Goal: Check status

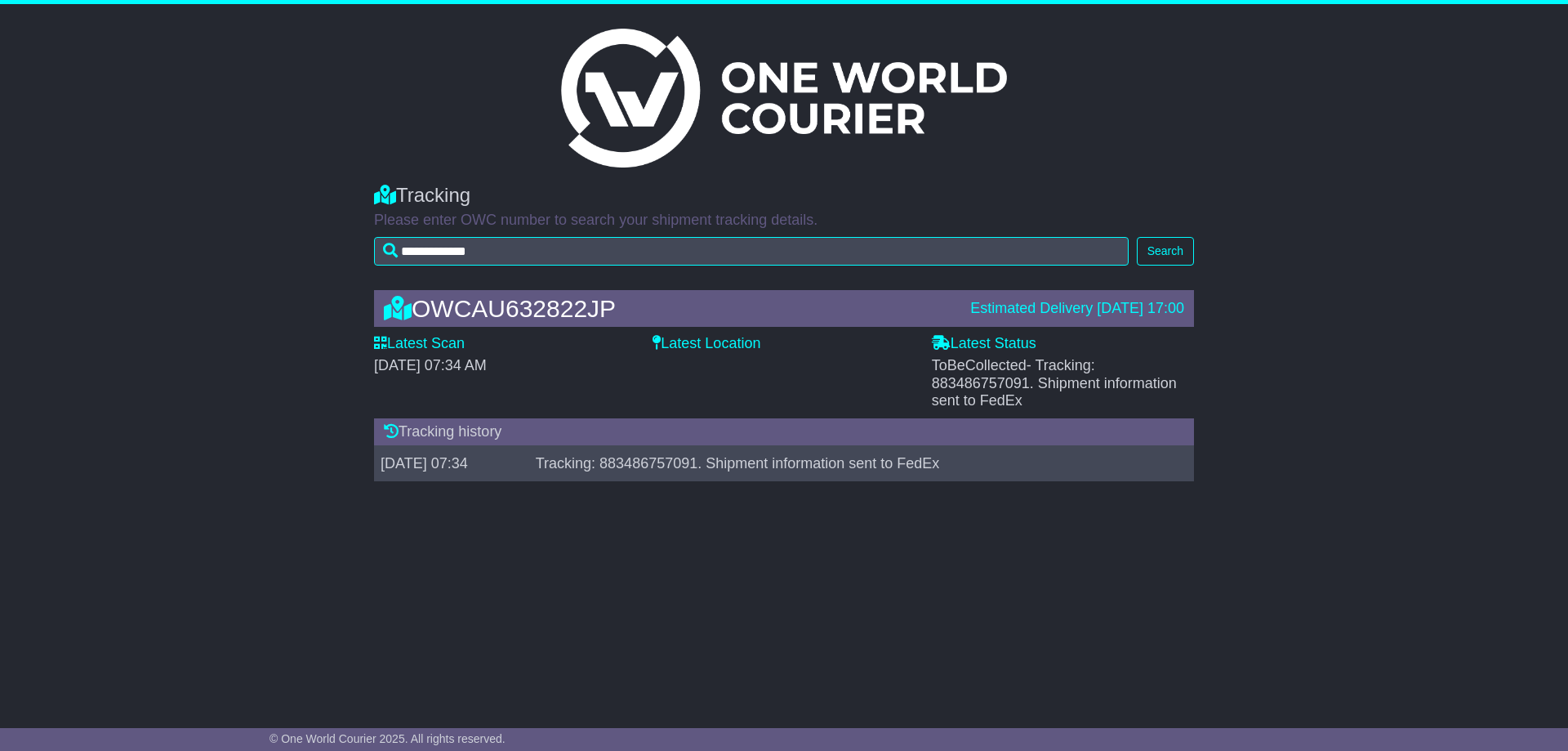
click at [790, 90] on img at bounding box center [784, 98] width 446 height 139
click at [791, 90] on img at bounding box center [784, 98] width 446 height 139
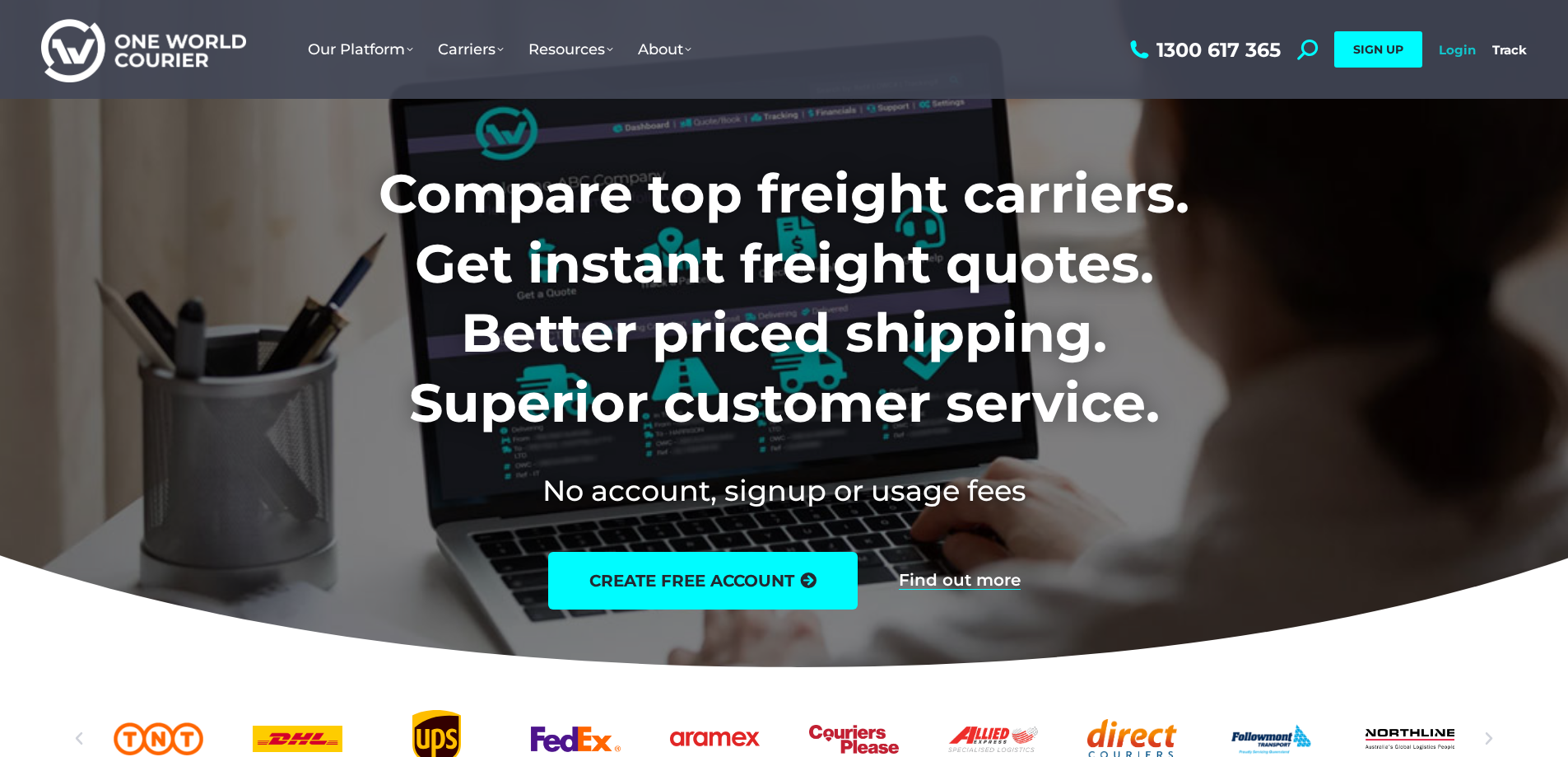
click at [1464, 56] on link "Login" at bounding box center [1457, 49] width 37 height 16
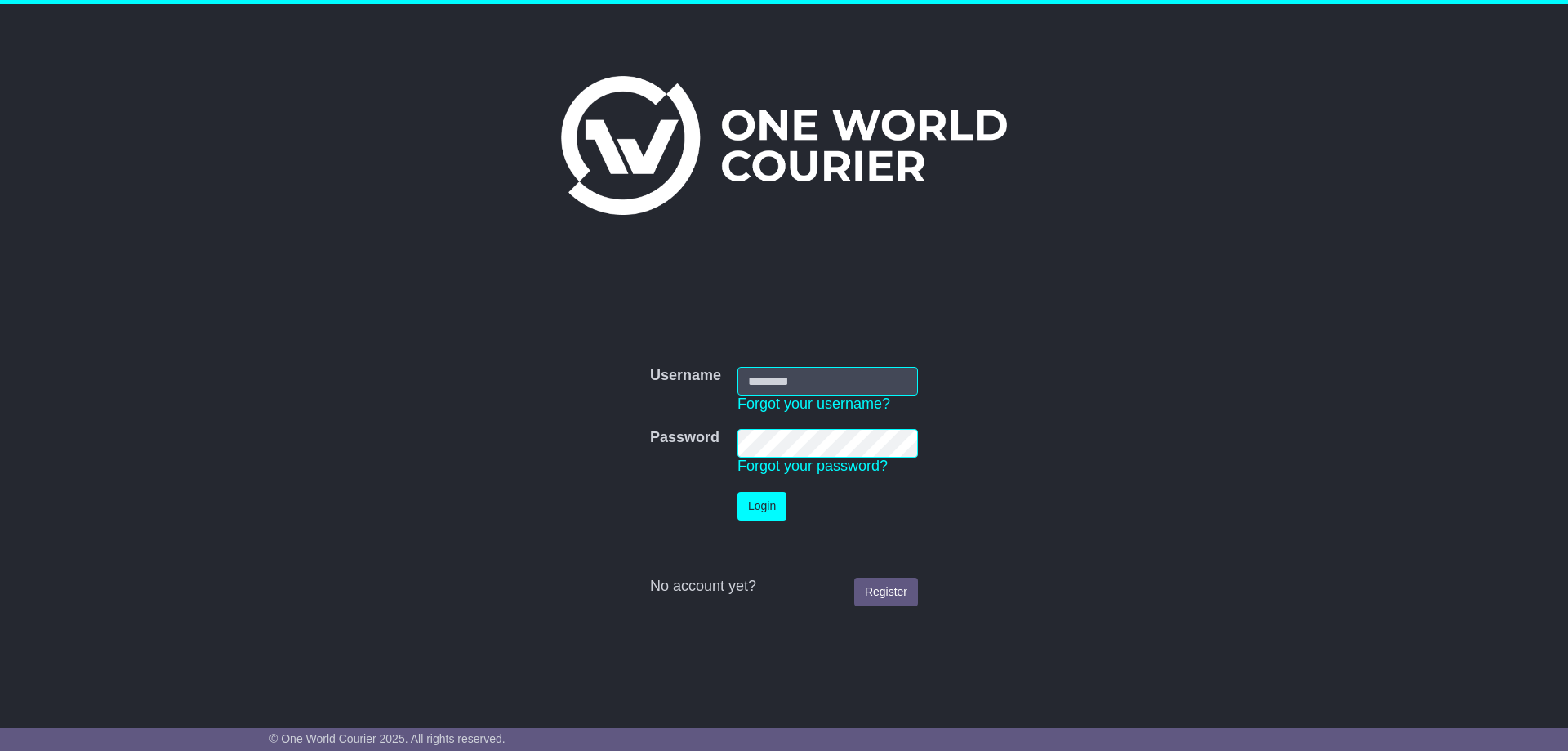
click at [852, 376] on input "Username" at bounding box center [827, 381] width 180 height 29
type input "**********"
click at [737, 492] on button "Login" at bounding box center [762, 506] width 49 height 29
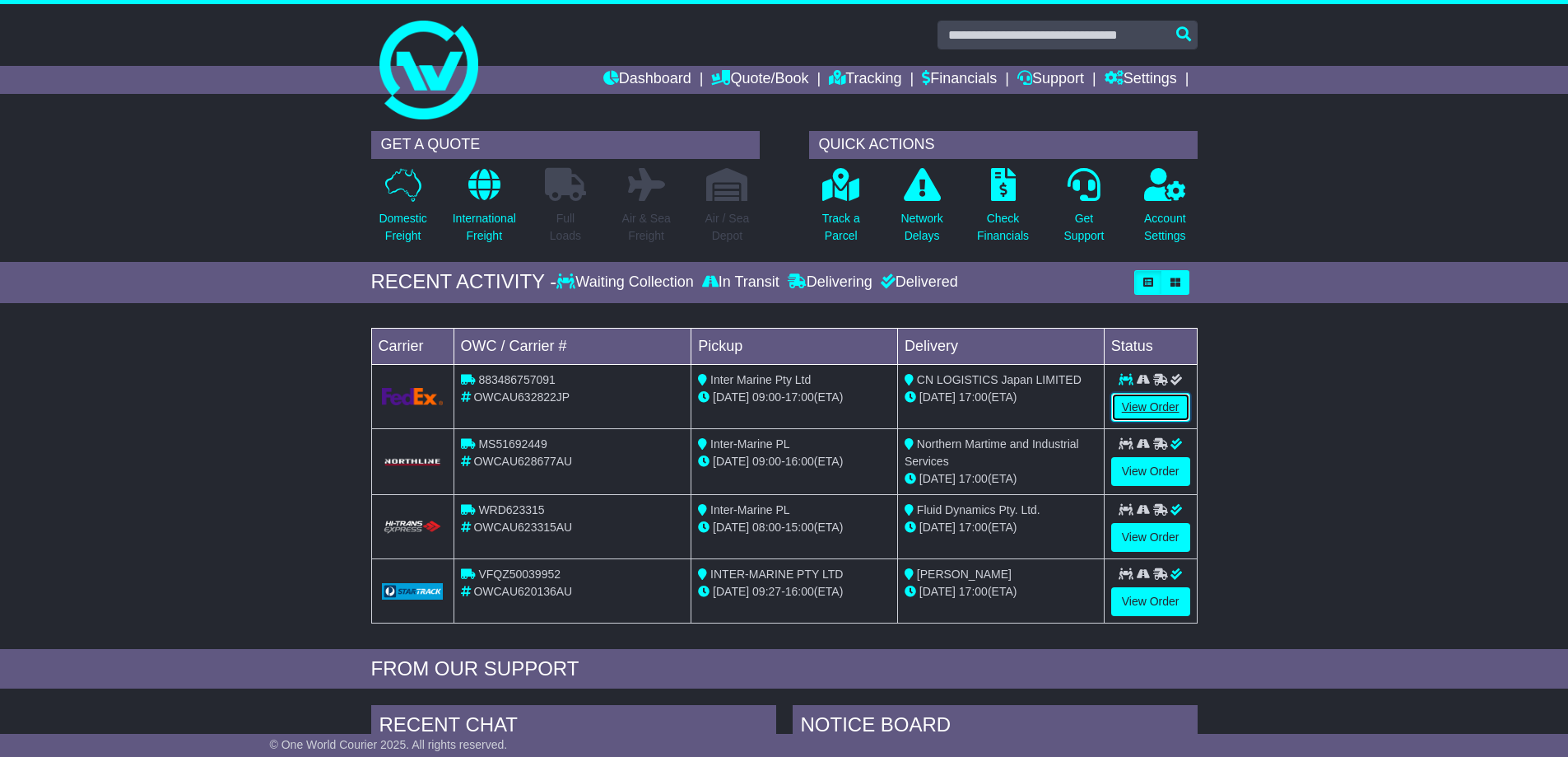
click at [1155, 408] on link "View Order" at bounding box center [1151, 408] width 79 height 29
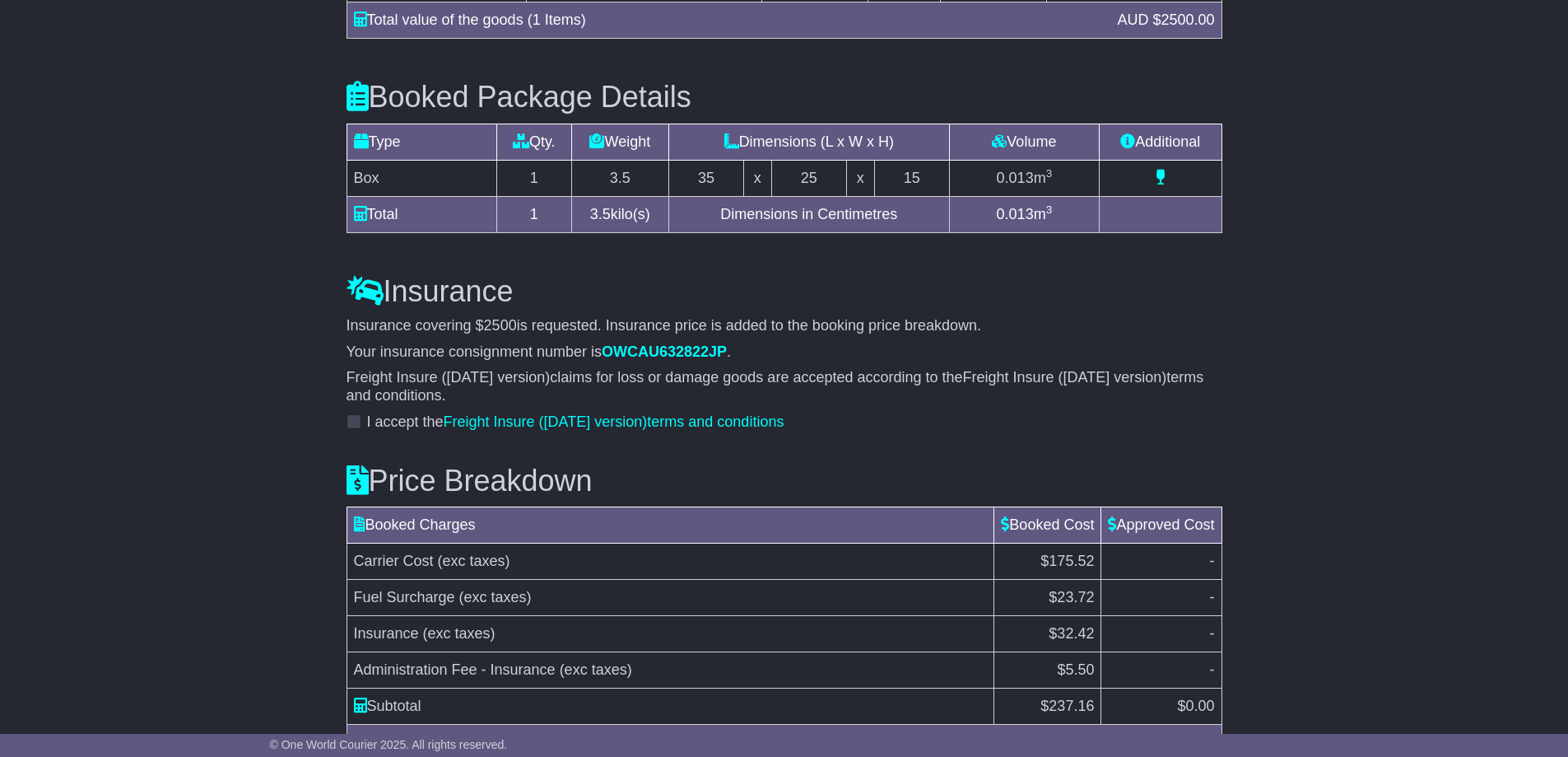
scroll to position [1758, 0]
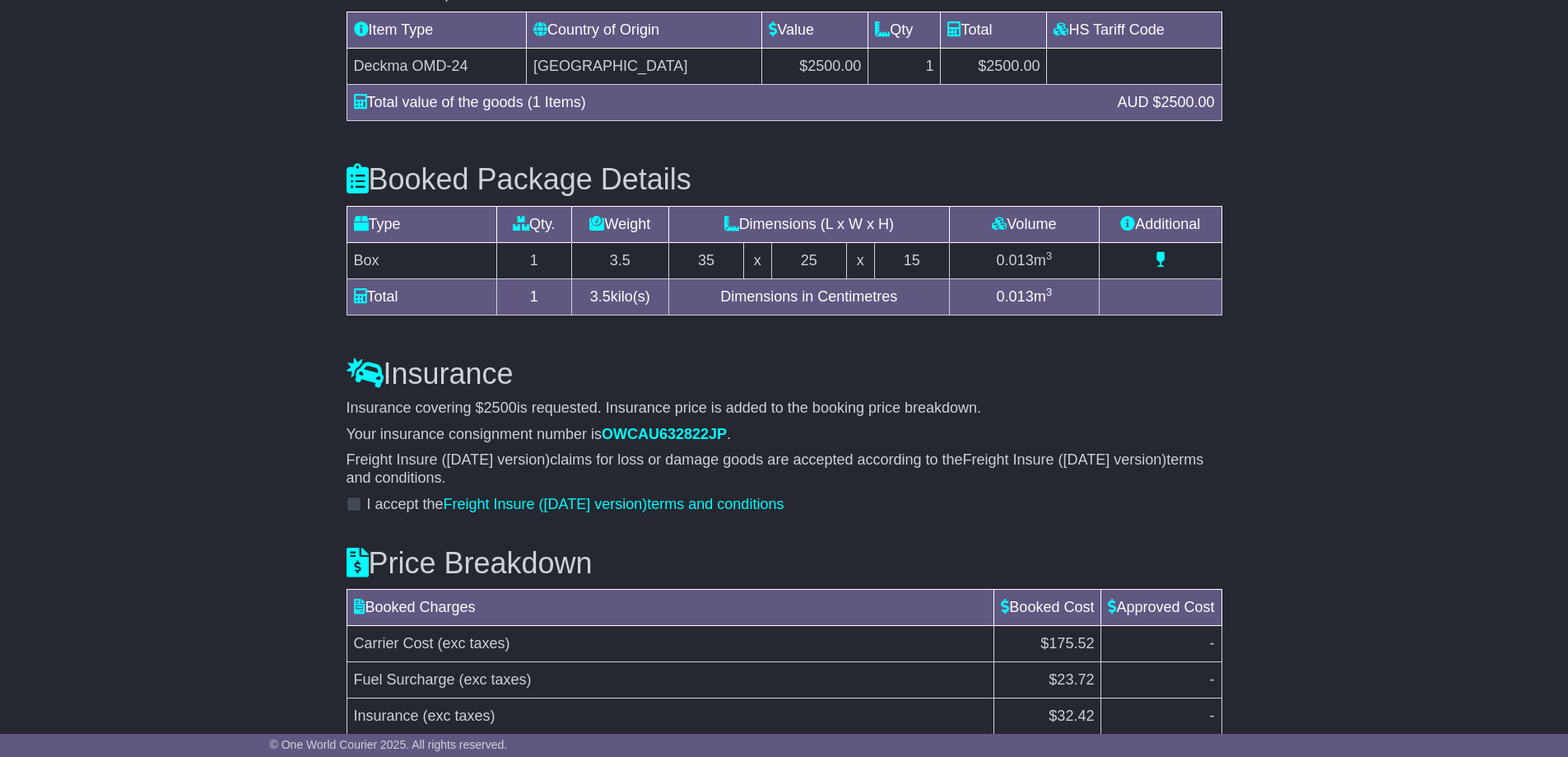
click at [364, 496] on div "I accept the Freight Insure ([DATE] version) terms and conditions" at bounding box center [565, 505] width 438 height 18
click at [354, 496] on span at bounding box center [354, 504] width 15 height 15
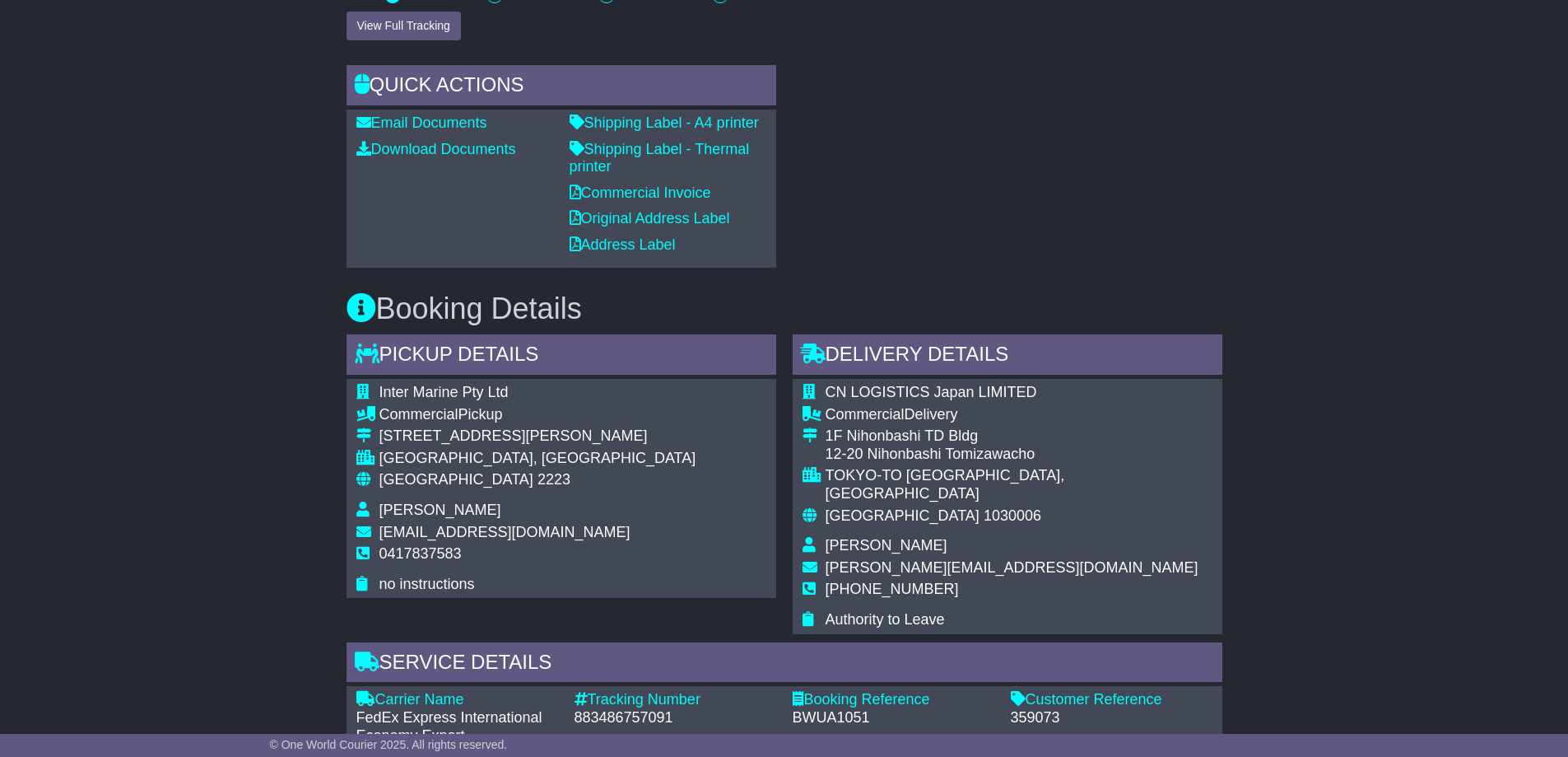
scroll to position [631, 0]
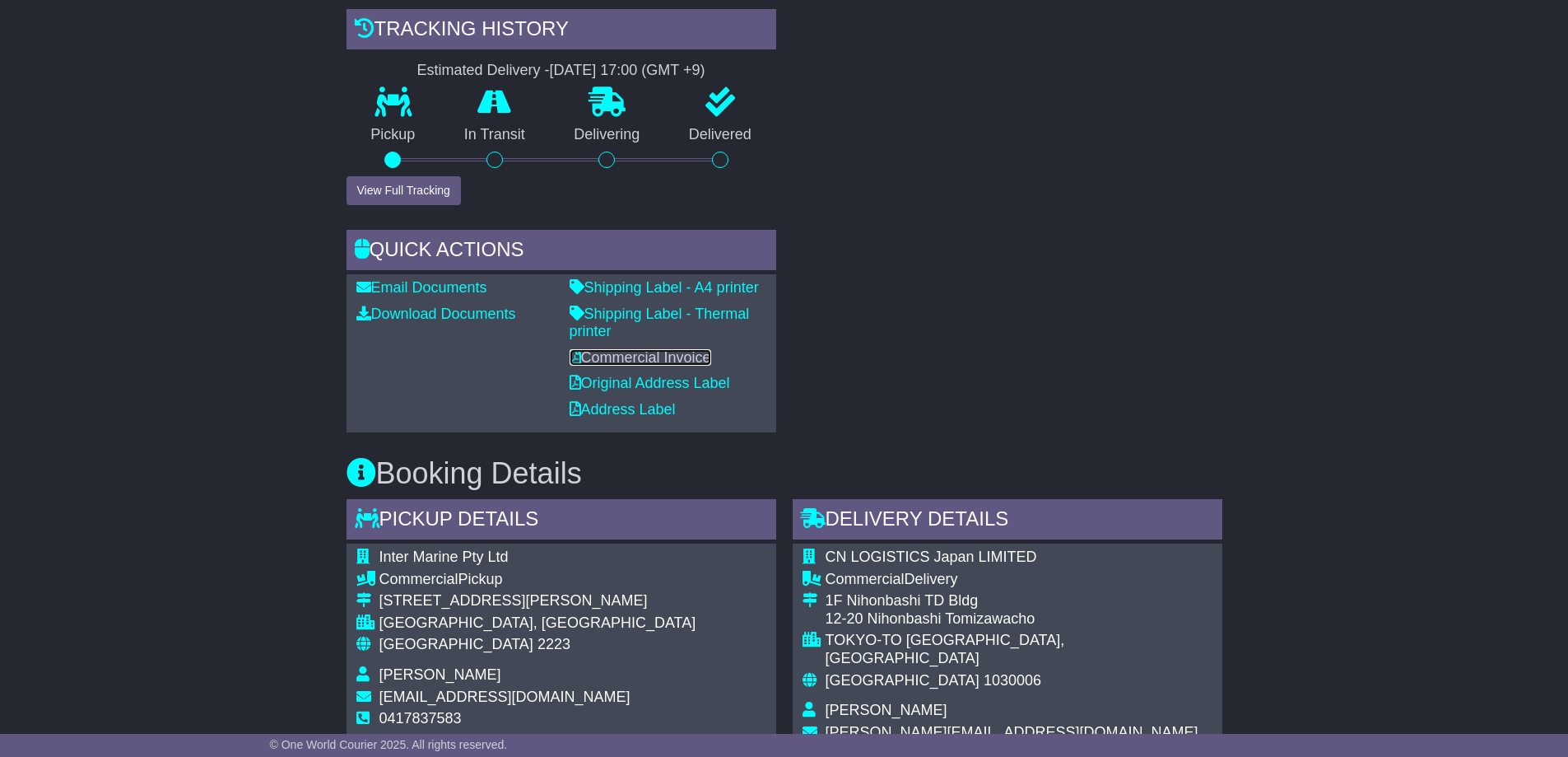
click at [639, 358] on link "Commercial Invoice" at bounding box center [640, 357] width 142 height 16
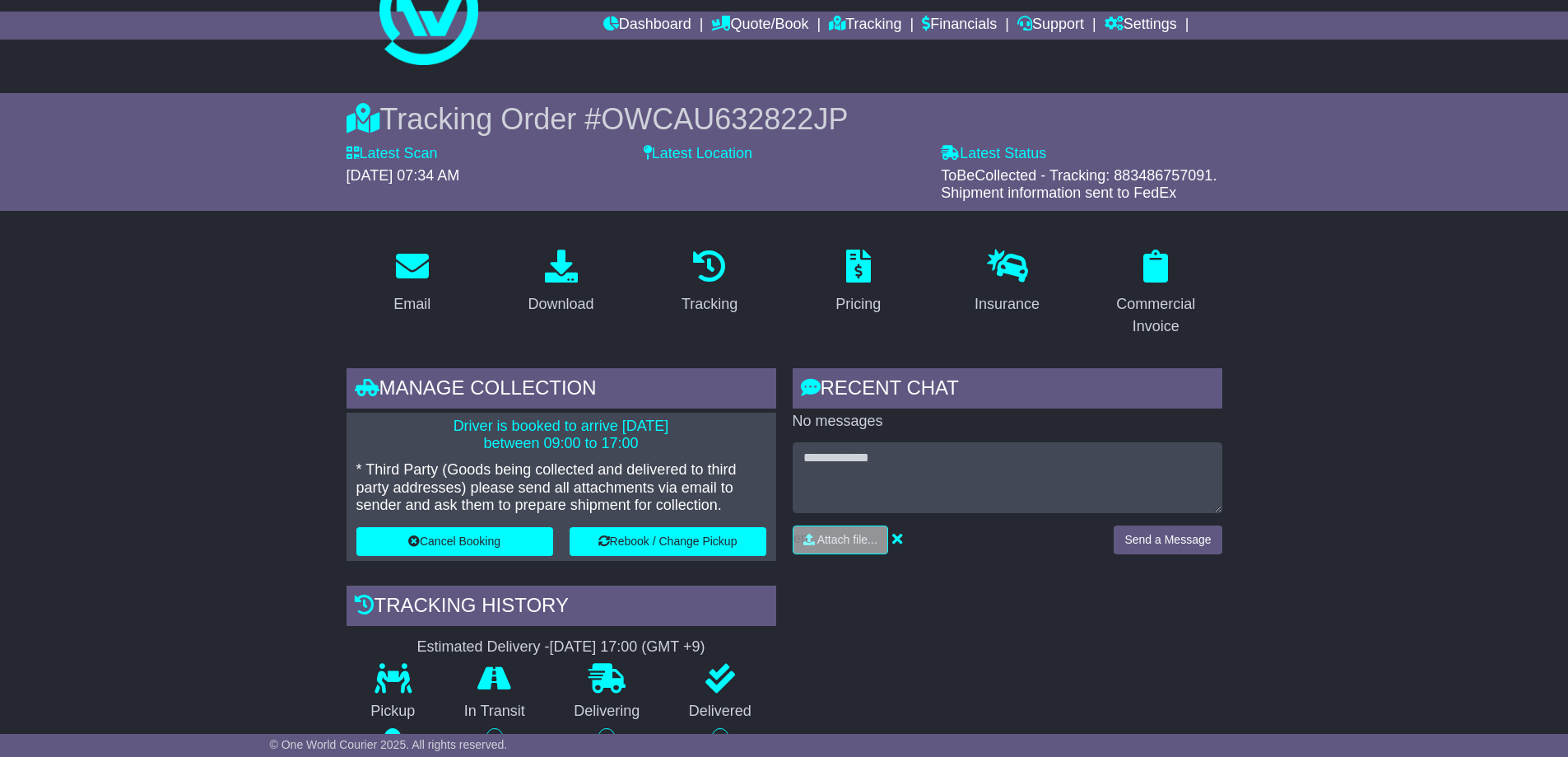
scroll to position [0, 0]
